Goal: Find contact information: Find contact information

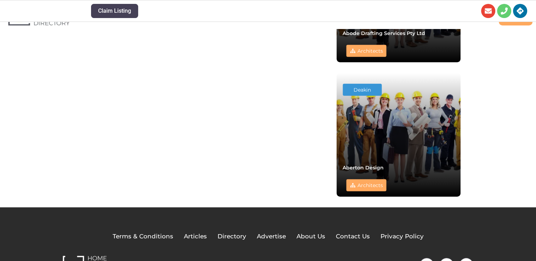
scroll to position [509, 0]
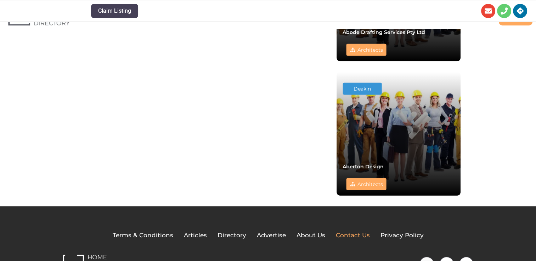
click at [356, 232] on span "Contact Us" at bounding box center [353, 235] width 34 height 9
